Goal: Information Seeking & Learning: Find specific fact

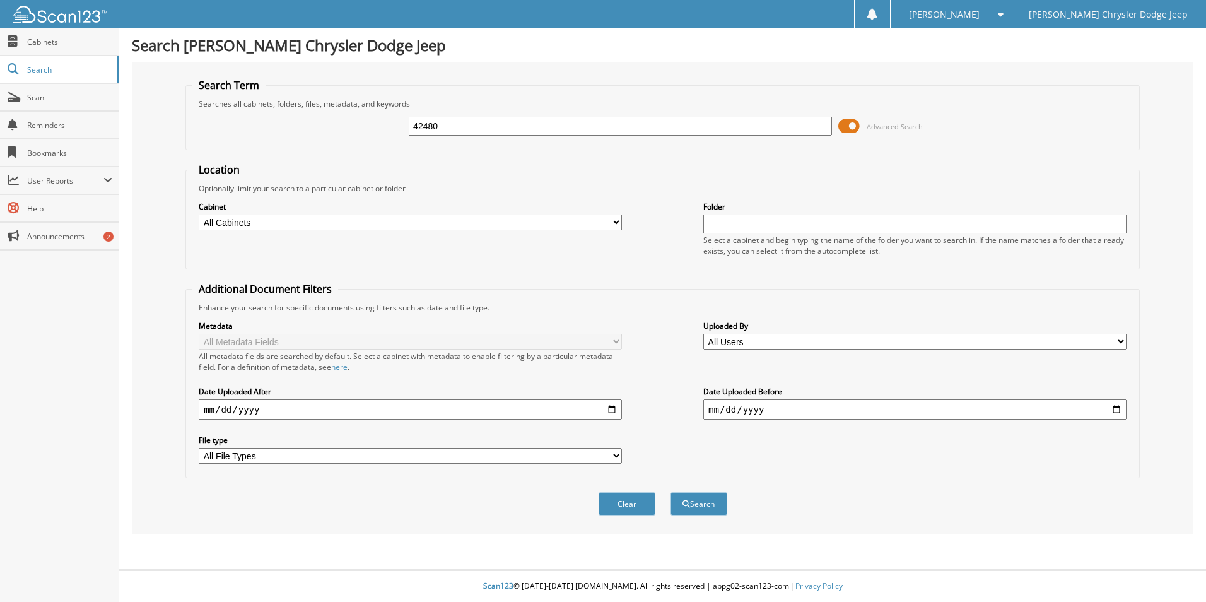
type input "42480"
click at [671, 492] on button "Search" at bounding box center [699, 503] width 57 height 23
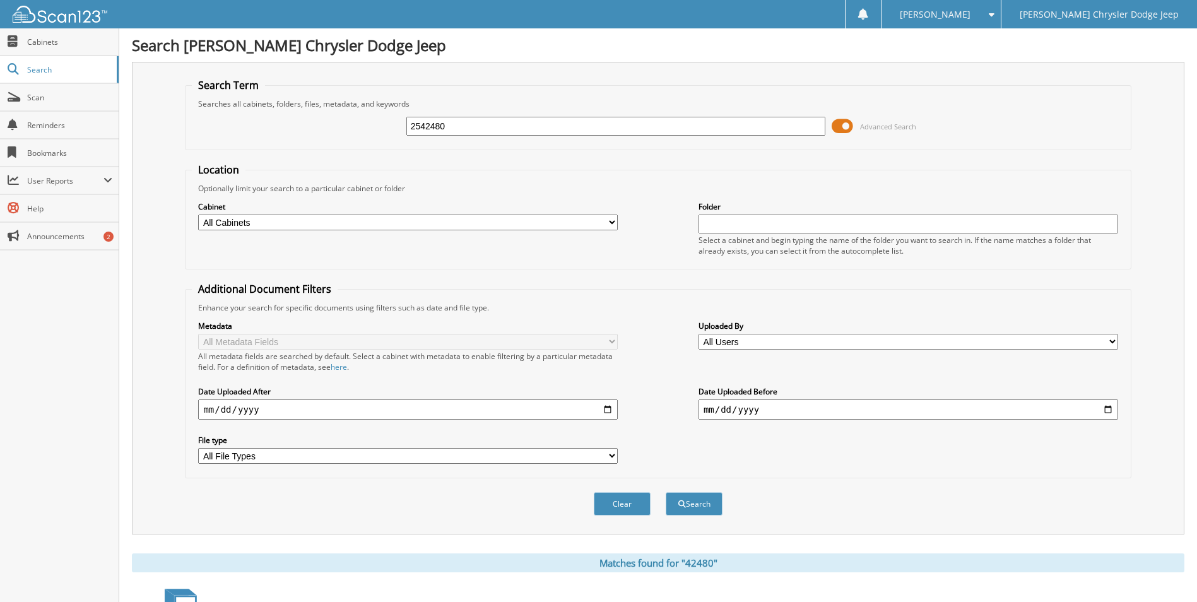
type input "2542480"
click at [666, 492] on button "Search" at bounding box center [694, 503] width 57 height 23
click at [454, 129] on input "2542480" at bounding box center [616, 126] width 420 height 19
type input "4248025"
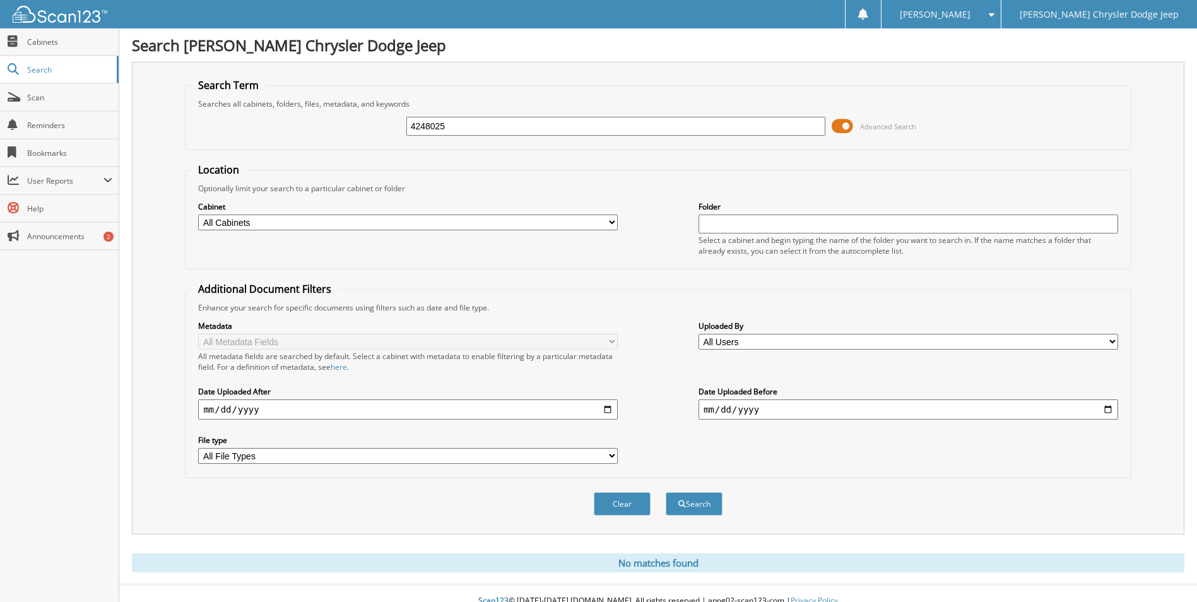
click at [666, 492] on button "Search" at bounding box center [694, 503] width 57 height 23
click at [456, 127] on input "4248025" at bounding box center [616, 126] width 420 height 19
type input "42480"
click at [666, 492] on button "Search" at bounding box center [694, 503] width 57 height 23
click at [456, 124] on input "42480" at bounding box center [616, 126] width 420 height 19
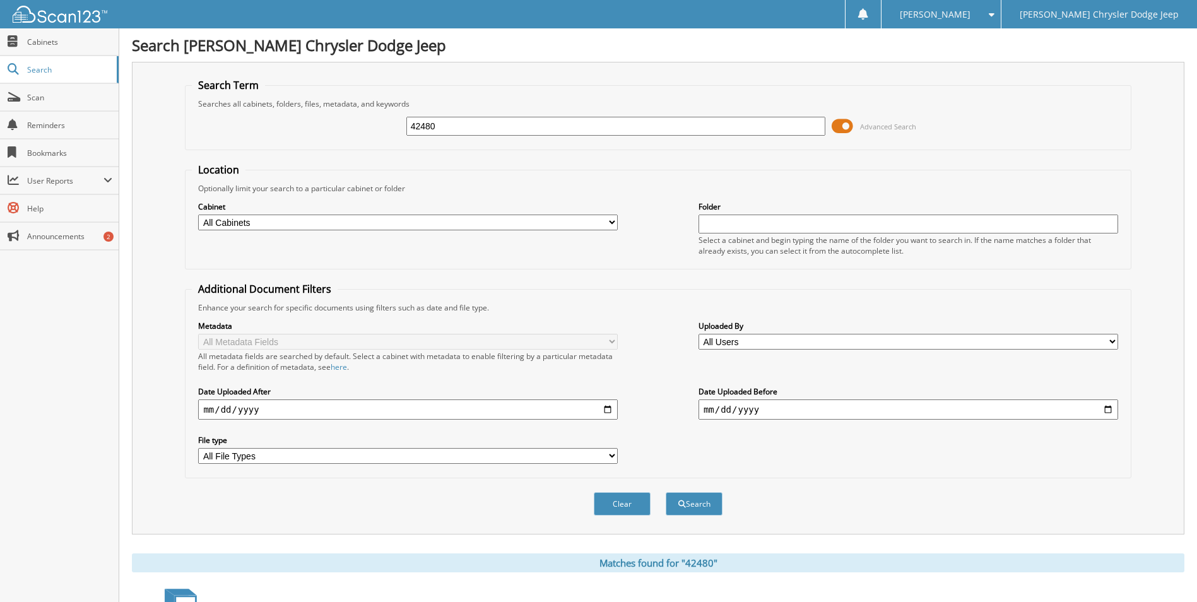
click at [456, 124] on input "42480" at bounding box center [616, 126] width 420 height 19
type input "42886"
click at [666, 492] on button "Search" at bounding box center [694, 503] width 57 height 23
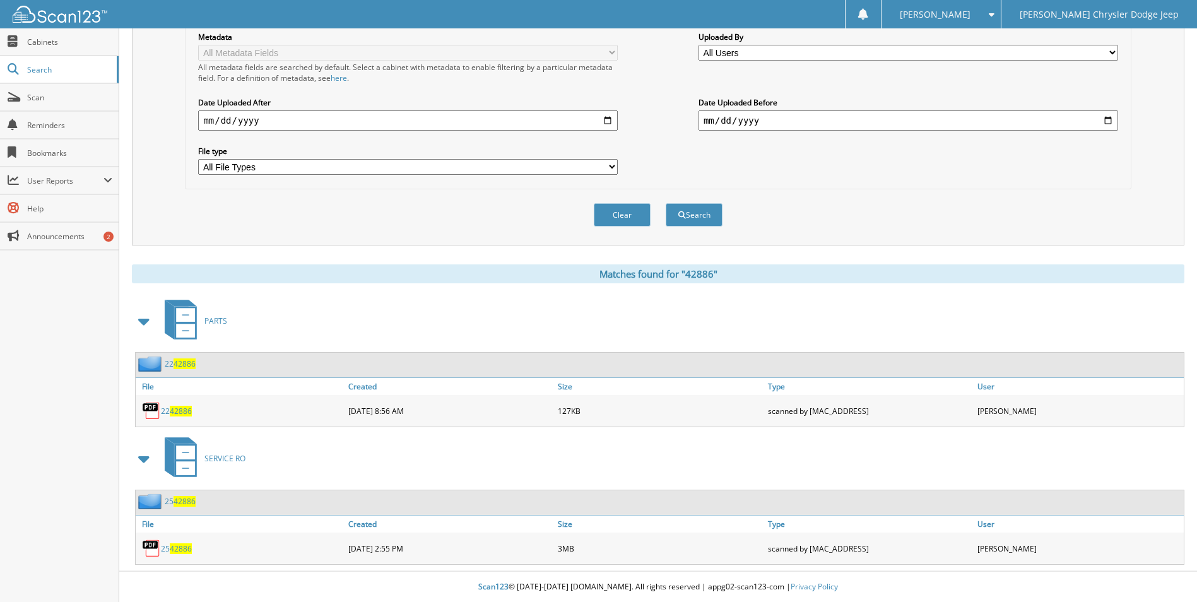
scroll to position [290, 0]
click at [184, 553] on div "25 42886" at bounding box center [240, 547] width 209 height 25
click at [179, 549] on span "42886" at bounding box center [181, 548] width 22 height 11
